Goal: Information Seeking & Learning: Learn about a topic

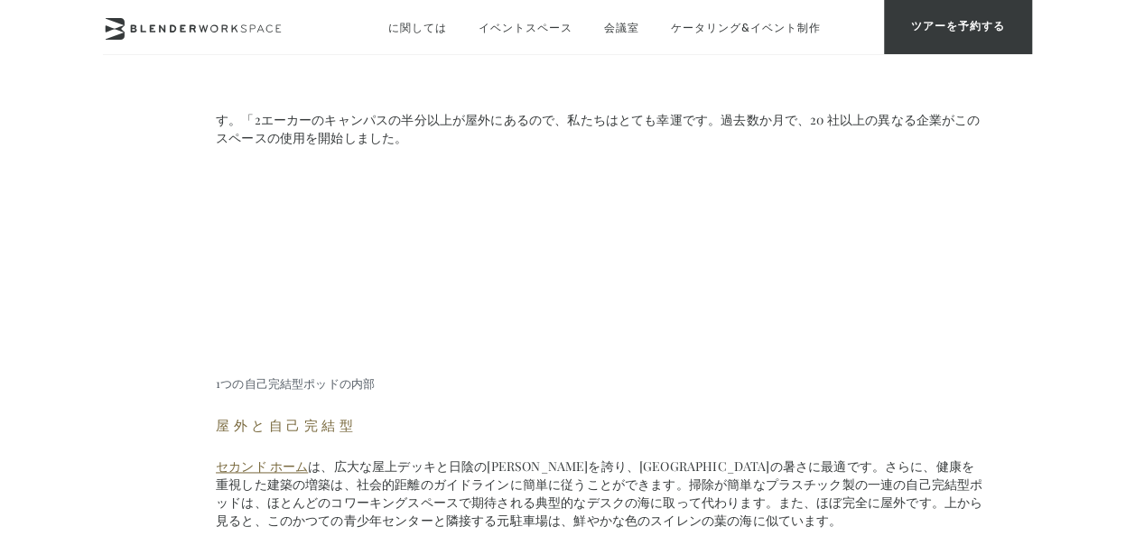
scroll to position [1037, 0]
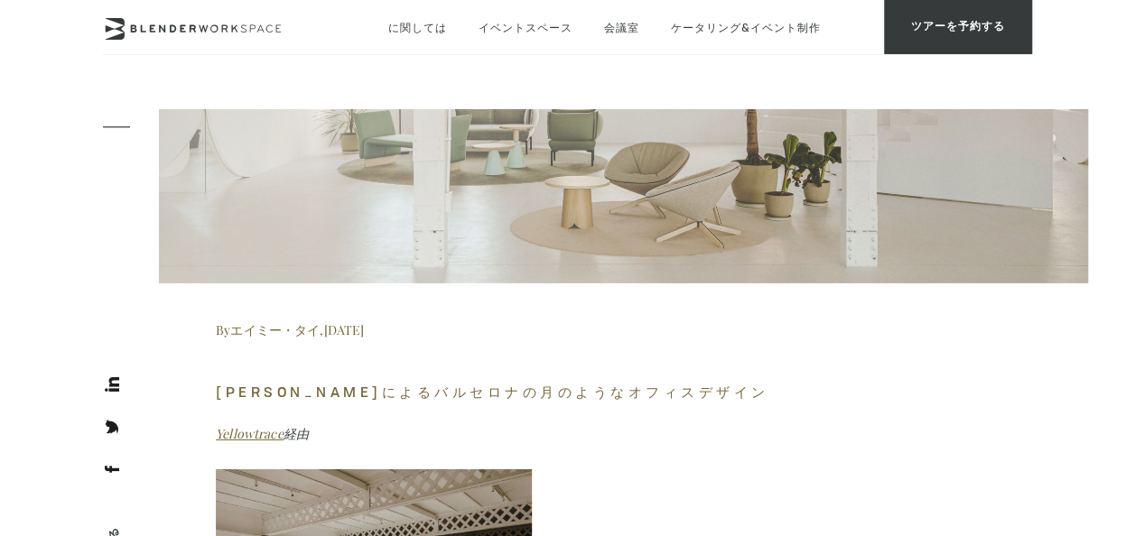
scroll to position [2730, 0]
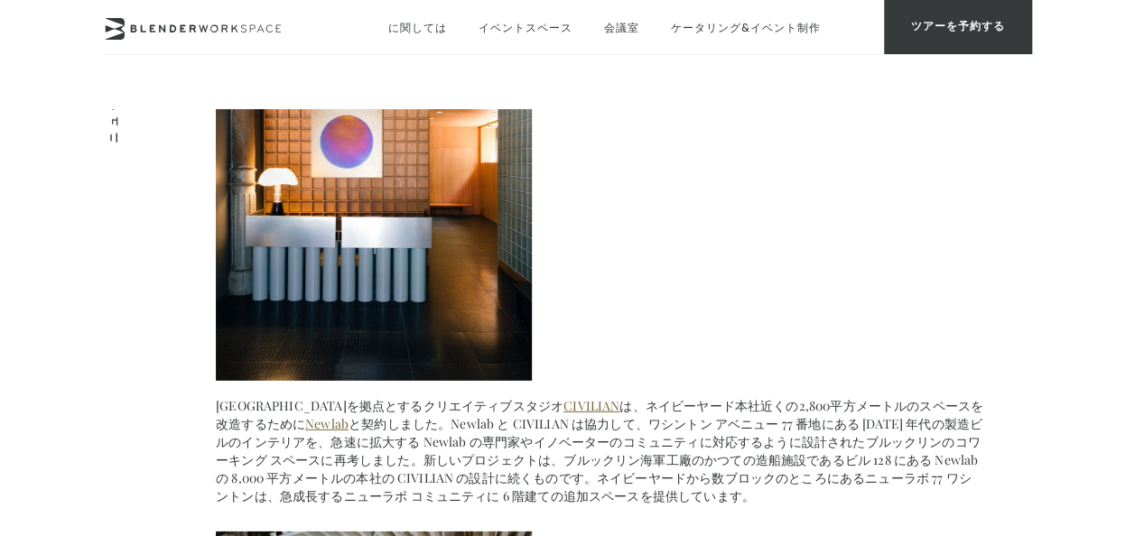
scroll to position [5864, 0]
